Goal: Information Seeking & Learning: Learn about a topic

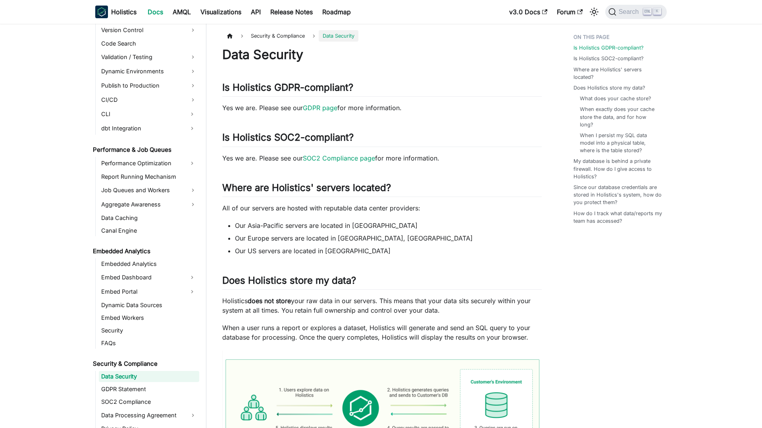
scroll to position [654, 0]
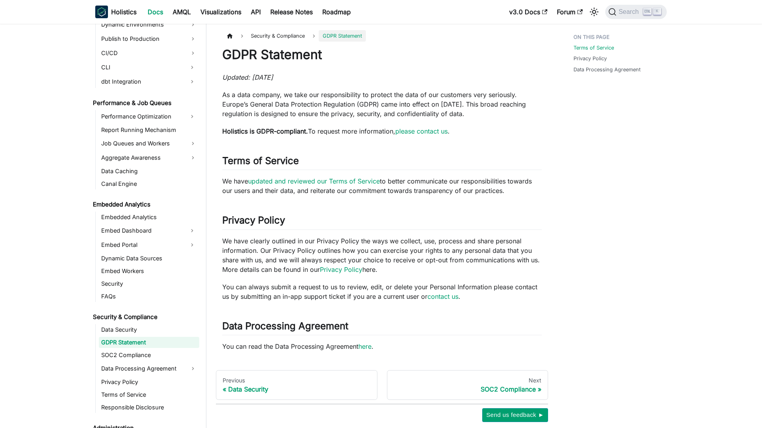
scroll to position [666, 0]
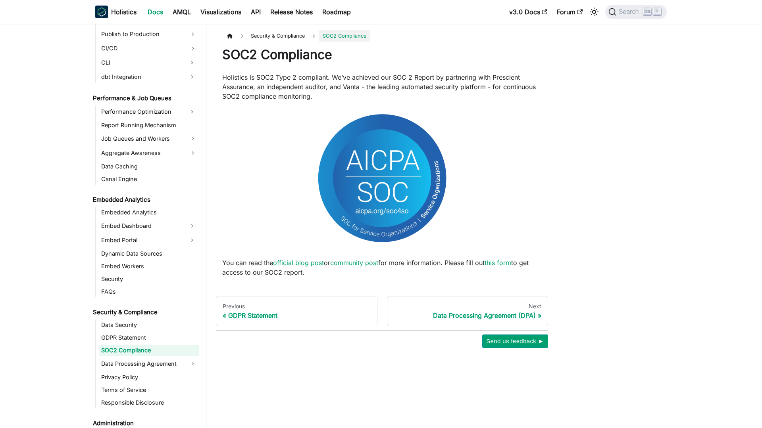
scroll to position [679, 0]
